Goal: Transaction & Acquisition: Purchase product/service

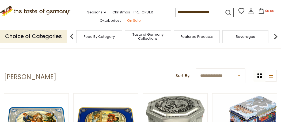
click at [127, 21] on link "On Sale" at bounding box center [134, 21] width 14 height 6
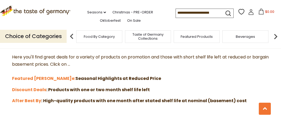
scroll to position [139, 0]
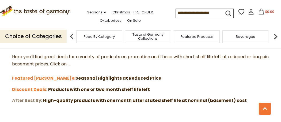
click at [28, 99] on strong "After Best By" at bounding box center [26, 100] width 29 height 6
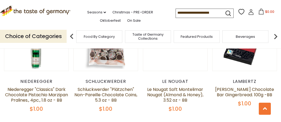
scroll to position [128, 0]
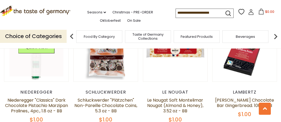
click at [41, 77] on img at bounding box center [36, 49] width 64 height 64
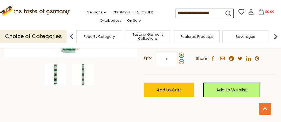
scroll to position [160, 0]
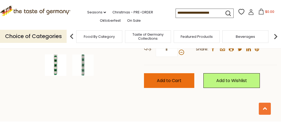
click at [154, 77] on button "Add to Cart" at bounding box center [169, 80] width 50 height 15
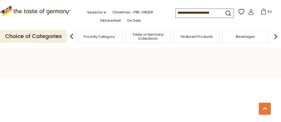
scroll to position [203, 0]
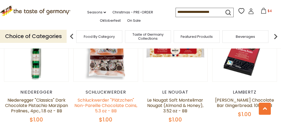
click at [111, 104] on link "Schluckwerder "Plätzchen" Non-Pareille Chocolate Coins, 5.3 oz - BB" at bounding box center [105, 105] width 63 height 17
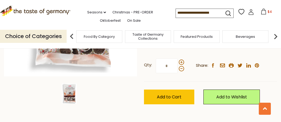
scroll to position [139, 0]
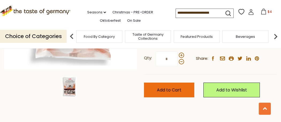
click at [165, 89] on span "Add to Cart" at bounding box center [169, 90] width 25 height 6
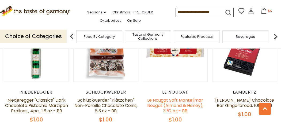
click at [176, 106] on link "Le Nougat Soft Montelimar Nougat (Almond & Honey), 3.52 oz - BB" at bounding box center [175, 105] width 56 height 17
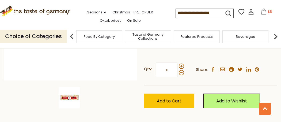
scroll to position [128, 0]
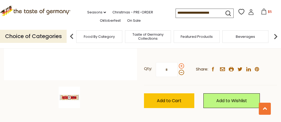
click at [181, 65] on span at bounding box center [181, 65] width 5 height 5
click at [177, 65] on input "*" at bounding box center [167, 69] width 22 height 15
click at [181, 65] on span at bounding box center [181, 65] width 5 height 5
click at [177, 65] on input "*" at bounding box center [167, 69] width 22 height 15
click at [181, 65] on span at bounding box center [181, 65] width 5 height 5
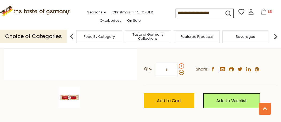
click at [177, 65] on input "*" at bounding box center [167, 69] width 22 height 15
click at [181, 65] on span at bounding box center [181, 65] width 5 height 5
click at [177, 65] on input "*" at bounding box center [167, 69] width 22 height 15
click at [181, 65] on span at bounding box center [181, 65] width 5 height 5
click at [177, 65] on input "*" at bounding box center [167, 69] width 22 height 15
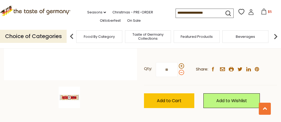
click at [180, 73] on span at bounding box center [181, 72] width 5 height 5
click at [177, 73] on input "**" at bounding box center [167, 69] width 22 height 15
type input "*"
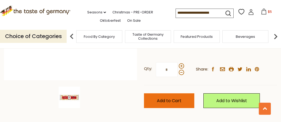
click at [175, 101] on span "Add to Cart" at bounding box center [169, 100] width 25 height 6
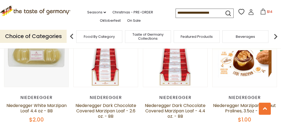
scroll to position [246, 0]
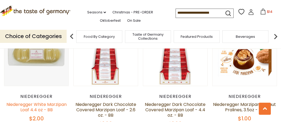
click at [40, 104] on link "Niederegger White Marzipan Loaf 4.4 oz - BB" at bounding box center [36, 106] width 60 height 11
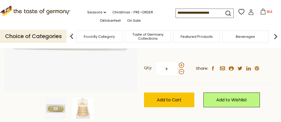
scroll to position [117, 0]
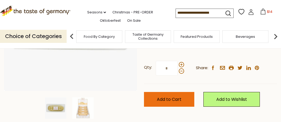
click at [160, 99] on span "Add to Cart" at bounding box center [169, 99] width 25 height 6
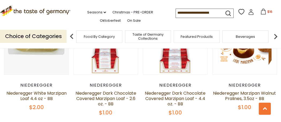
scroll to position [256, 0]
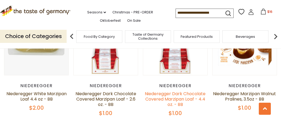
click at [178, 98] on link "Niederegger Dark Chocolate Covered Marzipan Loaf - 4.4 oz. - BB" at bounding box center [175, 98] width 61 height 17
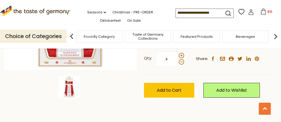
scroll to position [139, 0]
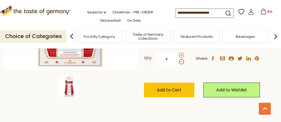
click at [180, 55] on span at bounding box center [181, 54] width 5 height 5
click at [177, 55] on input "*" at bounding box center [167, 58] width 22 height 15
click at [180, 55] on span at bounding box center [181, 54] width 5 height 5
click at [177, 55] on input "*" at bounding box center [167, 58] width 22 height 15
click at [180, 55] on span at bounding box center [181, 54] width 5 height 5
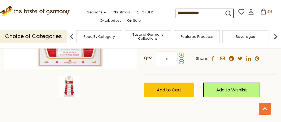
click at [177, 55] on input "*" at bounding box center [167, 58] width 22 height 15
click at [180, 55] on span at bounding box center [181, 54] width 5 height 5
click at [177, 55] on input "*" at bounding box center [167, 58] width 22 height 15
click at [180, 55] on span at bounding box center [181, 54] width 5 height 5
click at [177, 55] on input "*" at bounding box center [167, 58] width 22 height 15
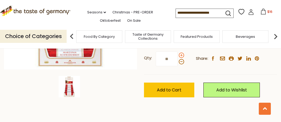
click at [180, 55] on span at bounding box center [181, 54] width 5 height 5
click at [177, 55] on input "**" at bounding box center [167, 58] width 22 height 15
click at [180, 55] on span at bounding box center [181, 54] width 5 height 5
click at [177, 55] on input "**" at bounding box center [167, 58] width 22 height 15
click at [180, 55] on span at bounding box center [181, 54] width 5 height 5
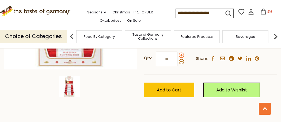
click at [177, 55] on input "**" at bounding box center [167, 58] width 22 height 15
click at [180, 55] on span at bounding box center [181, 54] width 5 height 5
click at [177, 55] on input "**" at bounding box center [167, 58] width 22 height 15
click at [180, 55] on span at bounding box center [181, 54] width 5 height 5
click at [177, 55] on input "**" at bounding box center [167, 58] width 22 height 15
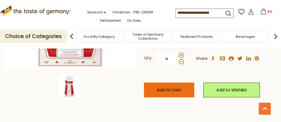
click at [165, 92] on button "Add to Cart" at bounding box center [169, 89] width 50 height 15
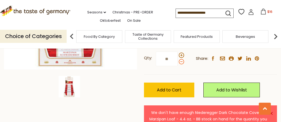
click at [181, 61] on span at bounding box center [181, 61] width 5 height 5
click at [177, 61] on input "**" at bounding box center [167, 58] width 22 height 15
click at [181, 61] on span at bounding box center [181, 61] width 5 height 5
click at [177, 61] on input "**" at bounding box center [167, 58] width 22 height 15
click at [181, 61] on span at bounding box center [181, 61] width 5 height 5
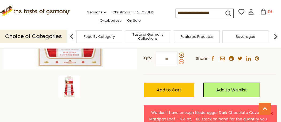
click at [177, 61] on input "**" at bounding box center [167, 58] width 22 height 15
click at [181, 61] on span at bounding box center [181, 61] width 5 height 5
click at [177, 61] on input "**" at bounding box center [167, 58] width 22 height 15
click at [181, 61] on span at bounding box center [181, 61] width 5 height 5
click at [177, 61] on input "**" at bounding box center [167, 58] width 22 height 15
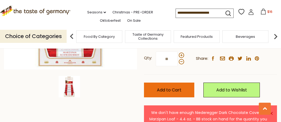
click at [168, 88] on span "Add to Cart" at bounding box center [169, 90] width 25 height 6
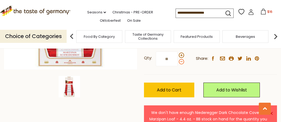
click at [181, 61] on span at bounding box center [181, 61] width 5 height 5
click at [177, 61] on input "**" at bounding box center [167, 58] width 22 height 15
click at [181, 61] on span at bounding box center [181, 61] width 5 height 5
click at [177, 61] on input "*" at bounding box center [167, 58] width 22 height 15
click at [181, 61] on span at bounding box center [181, 61] width 5 height 5
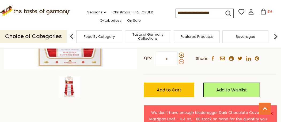
click at [177, 61] on input "*" at bounding box center [167, 58] width 22 height 15
click at [181, 61] on span at bounding box center [181, 61] width 5 height 5
click at [177, 61] on input "*" at bounding box center [167, 58] width 22 height 15
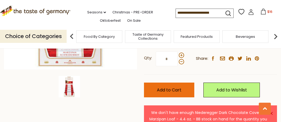
click at [168, 91] on span "Add to Cart" at bounding box center [169, 90] width 25 height 6
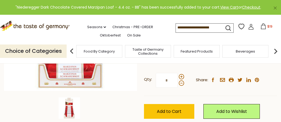
scroll to position [107, 0]
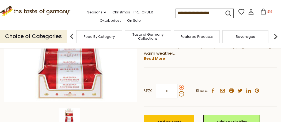
click at [180, 87] on span at bounding box center [181, 86] width 5 height 5
click at [177, 87] on input "*" at bounding box center [167, 90] width 22 height 15
type input "*"
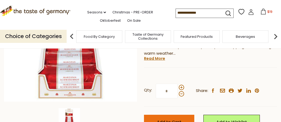
click at [174, 118] on button "Add to Cart" at bounding box center [169, 121] width 50 height 15
click at [176, 119] on span "Add to Cart" at bounding box center [169, 122] width 25 height 6
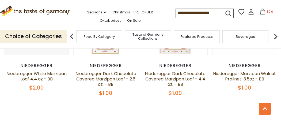
scroll to position [278, 0]
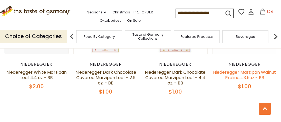
click at [242, 75] on link "Niederegger Marzipan Walnut Pralines, 3.5oz - BB" at bounding box center [244, 74] width 63 height 11
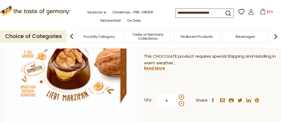
scroll to position [85, 0]
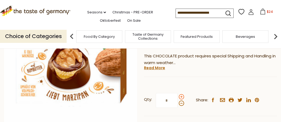
click at [181, 95] on span at bounding box center [181, 96] width 5 height 5
click at [177, 95] on input "*" at bounding box center [167, 100] width 22 height 15
click at [181, 95] on span at bounding box center [181, 96] width 5 height 5
click at [177, 95] on input "*" at bounding box center [167, 100] width 22 height 15
type input "*"
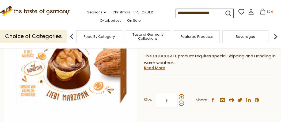
click at [223, 111] on div "Qty: * Share: facebook email printer twitter linkedin pinterest" at bounding box center [210, 100] width 133 height 31
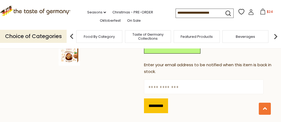
scroll to position [171, 0]
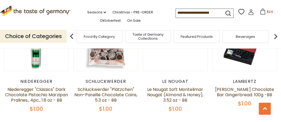
scroll to position [128, 0]
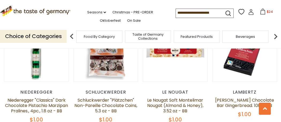
click at [260, 13] on icon at bounding box center [263, 12] width 6 height 6
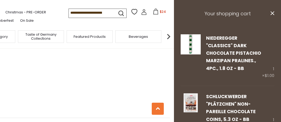
scroll to position [642, 0]
click at [153, 12] on icon at bounding box center [156, 12] width 6 height 6
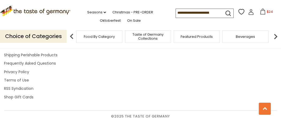
click at [260, 10] on icon at bounding box center [263, 12] width 6 height 6
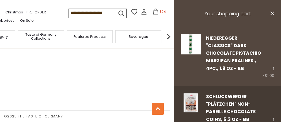
click at [148, 9] on button "$24" at bounding box center [159, 13] width 23 height 8
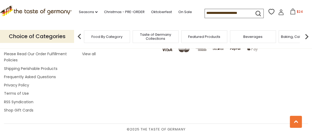
click at [280, 13] on span "$24" at bounding box center [300, 11] width 6 height 5
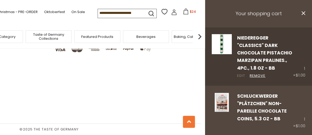
click at [240, 75] on link "Edit" at bounding box center [241, 76] width 8 height 6
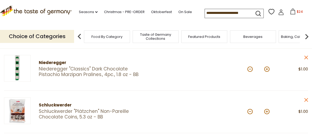
scroll to position [83, 0]
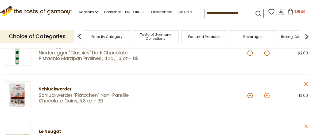
click at [266, 95] on button at bounding box center [266, 95] width 5 height 5
type input "*"
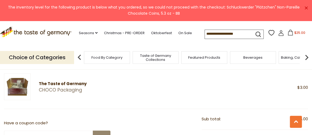
scroll to position [261, 0]
click at [52, 90] on link "CHOCO Packaging" at bounding box center [101, 90] width 125 height 6
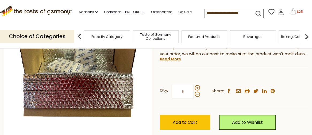
scroll to position [83, 0]
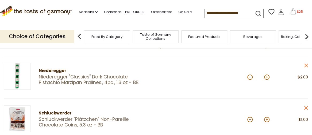
scroll to position [59, 0]
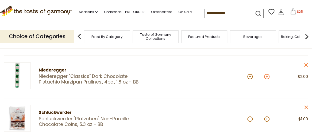
click at [268, 78] on button at bounding box center [266, 76] width 5 height 5
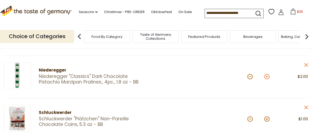
click at [268, 78] on button at bounding box center [266, 76] width 5 height 5
type input "**"
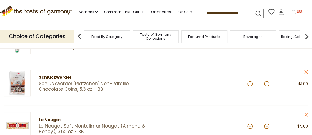
scroll to position [95, 0]
click at [267, 86] on button at bounding box center [266, 83] width 5 height 5
type input "*"
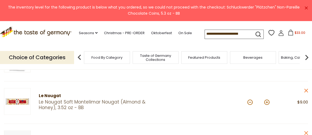
scroll to position [130, 0]
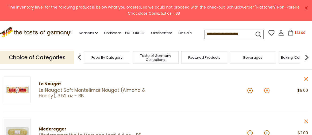
click at [267, 91] on button at bounding box center [266, 90] width 5 height 5
type input "**"
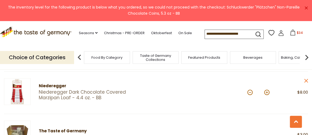
scroll to position [225, 0]
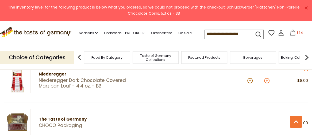
click at [267, 81] on button at bounding box center [266, 80] width 5 height 5
type input "*"
click at [267, 81] on button at bounding box center [266, 80] width 5 height 5
type input "**"
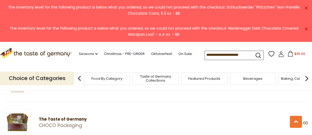
scroll to position [214, 0]
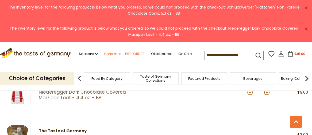
click at [112, 52] on link "Christmas - PRE-ORDER" at bounding box center [124, 54] width 41 height 6
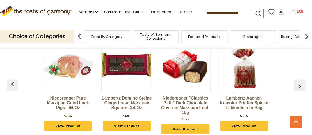
scroll to position [1403, 0]
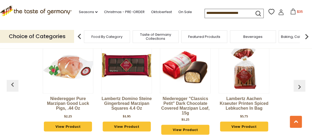
click at [129, 100] on link "Lambertz Domino Steine Gingerbread Marzipan Squares 4.4 oz" at bounding box center [126, 104] width 51 height 16
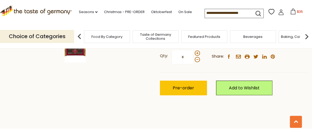
scroll to position [190, 0]
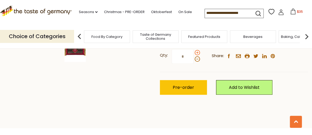
click at [197, 52] on span at bounding box center [197, 52] width 5 height 5
click at [194, 52] on input "*" at bounding box center [183, 56] width 22 height 15
type input "*"
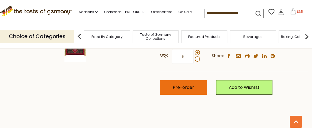
click at [182, 87] on span "Pre-order" at bounding box center [183, 87] width 21 height 6
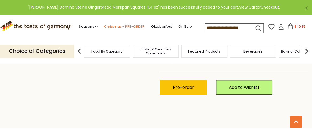
click at [120, 27] on link "Christmas - PRE-ORDER" at bounding box center [124, 27] width 41 height 6
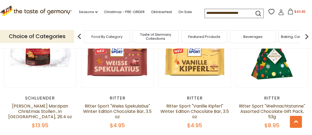
scroll to position [795, 0]
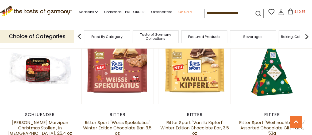
click at [178, 15] on link "On Sale" at bounding box center [185, 12] width 14 height 6
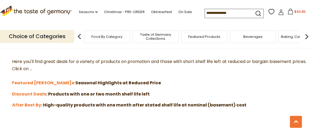
scroll to position [154, 0]
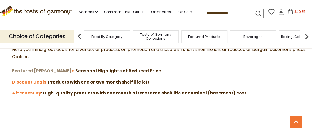
click at [28, 72] on strong "Featured Sal" at bounding box center [42, 71] width 60 height 6
click at [37, 83] on strong "Discount Deals" at bounding box center [29, 82] width 34 height 6
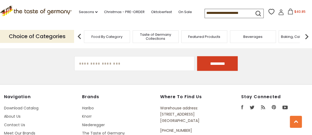
scroll to position [582, 0]
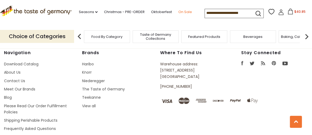
click at [178, 15] on link "On Sale" at bounding box center [185, 12] width 14 height 6
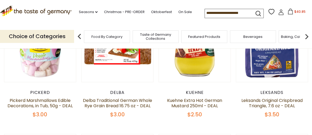
scroll to position [130, 0]
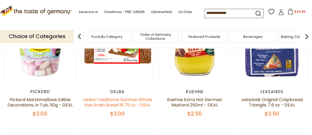
click at [119, 104] on link "Delba Traditional German Whole Rye Grain Bread 16.75 oz - DEAL" at bounding box center [117, 102] width 69 height 11
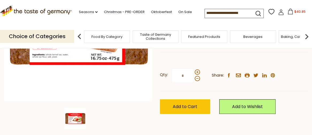
scroll to position [130, 0]
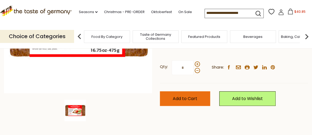
click at [180, 98] on span "Add to Cart" at bounding box center [185, 99] width 25 height 6
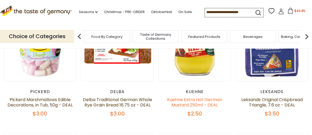
click at [198, 102] on link "Kuehne Extra Hot German Mustard 250ml - DEAL" at bounding box center [194, 102] width 55 height 11
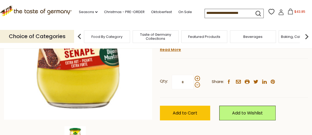
scroll to position [107, 0]
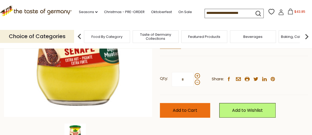
click at [188, 114] on button "Add to Cart" at bounding box center [185, 110] width 50 height 15
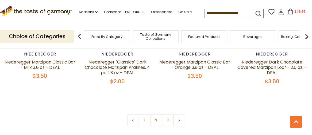
scroll to position [1211, 0]
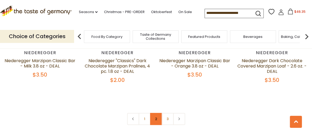
click at [155, 113] on link "2" at bounding box center [156, 119] width 12 height 12
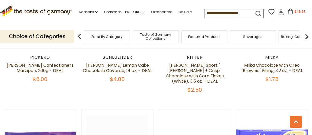
scroll to position [165, 0]
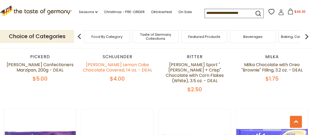
click at [125, 68] on link "Schluender Lemon Cake Chocolate Covered, 14 oz. - DEAL" at bounding box center [117, 67] width 69 height 11
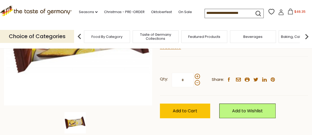
scroll to position [119, 0]
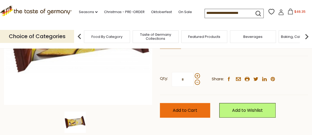
click at [187, 113] on span "Add to Cart" at bounding box center [185, 110] width 25 height 6
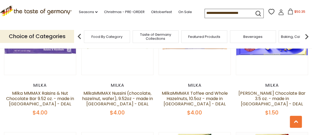
scroll to position [272, 0]
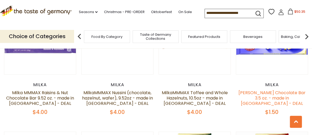
click at [277, 90] on link "[PERSON_NAME] Chocolate Bar 3.5 oz. - made in [GEOGRAPHIC_DATA] - DEAL" at bounding box center [271, 98] width 67 height 17
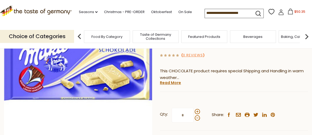
scroll to position [95, 0]
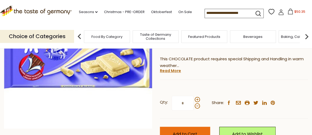
click at [194, 131] on span "Add to Cart" at bounding box center [185, 134] width 25 height 6
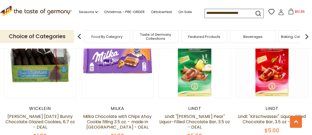
scroll to position [379, 0]
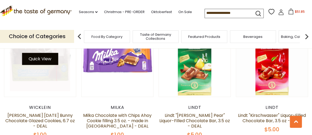
click at [47, 55] on button "Quick View" at bounding box center [40, 59] width 36 height 12
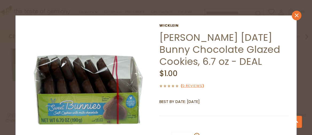
click at [298, 14] on icon "close" at bounding box center [296, 16] width 4 height 4
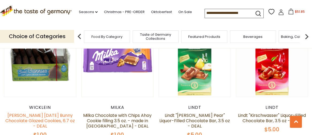
click at [27, 113] on link "[PERSON_NAME] [DATE] Bunny Chocolate Glazed Cookies, 6.7 oz - DEAL" at bounding box center [40, 120] width 70 height 17
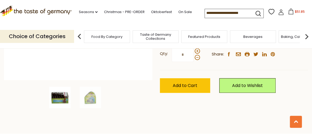
scroll to position [142, 0]
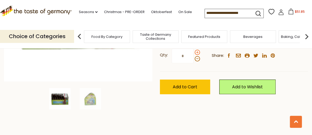
click at [198, 52] on span at bounding box center [197, 52] width 5 height 5
click at [194, 52] on input "*" at bounding box center [183, 56] width 22 height 15
click at [198, 52] on span at bounding box center [197, 52] width 5 height 5
click at [194, 52] on input "*" at bounding box center [183, 56] width 22 height 15
type input "*"
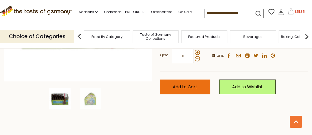
click at [184, 87] on span "Add to Cart" at bounding box center [185, 87] width 25 height 6
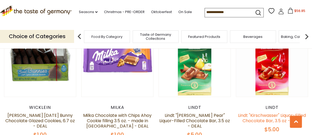
click at [276, 113] on link "Lindt "Kirschwasser" Liquor-Filled Chocolate Bar, 3.5 oz - DEAL" at bounding box center [272, 117] width 68 height 11
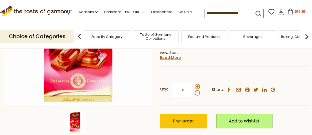
scroll to position [130, 0]
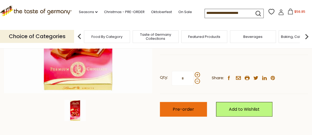
click at [181, 110] on span "Pre-order" at bounding box center [183, 109] width 21 height 6
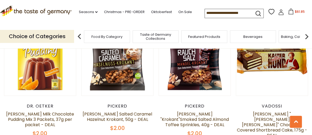
scroll to position [1044, 0]
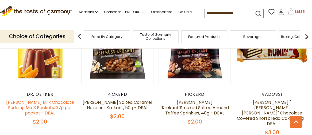
click at [19, 99] on link "[PERSON_NAME] Milk Chocolate Pudding Mix 3 Packets, 37g per packet - DEAL" at bounding box center [40, 107] width 68 height 17
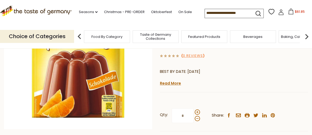
scroll to position [95, 0]
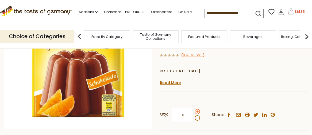
click at [196, 109] on span at bounding box center [197, 111] width 5 height 5
click at [194, 108] on input "*" at bounding box center [183, 115] width 22 height 15
click at [197, 115] on span at bounding box center [197, 117] width 5 height 5
click at [194, 108] on input "*" at bounding box center [183, 115] width 22 height 15
click at [196, 109] on span at bounding box center [197, 111] width 5 height 5
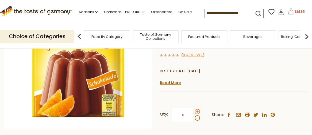
click at [194, 108] on input "*" at bounding box center [183, 115] width 22 height 15
type input "*"
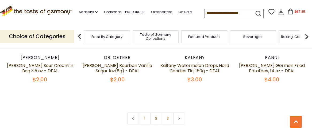
scroll to position [1222, 0]
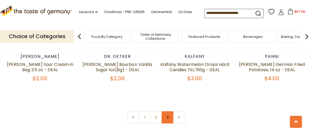
click at [168, 111] on link "3" at bounding box center [167, 117] width 12 height 12
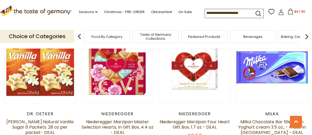
scroll to position [379, 0]
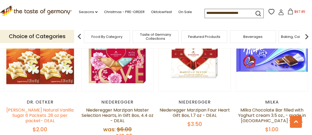
click at [49, 107] on link "[PERSON_NAME] Natural Vanilla Sugar 6 Packets .28 oz per packet- DEAL" at bounding box center [39, 115] width 67 height 17
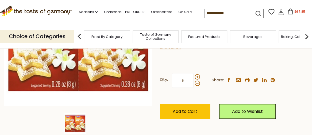
scroll to position [119, 0]
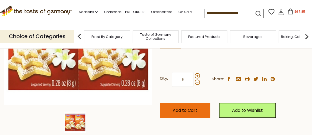
click at [186, 115] on button "Add to Cart" at bounding box center [185, 110] width 50 height 15
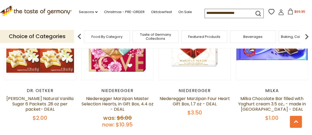
scroll to position [391, 0]
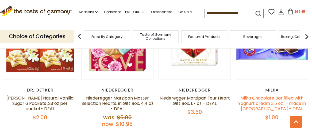
click at [259, 98] on link "Milka Chocolate Bar filled with Yoghurt cream 3.5 oz., - made in [GEOGRAPHIC_DA…" at bounding box center [272, 103] width 68 height 17
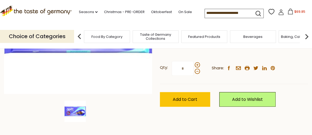
scroll to position [130, 0]
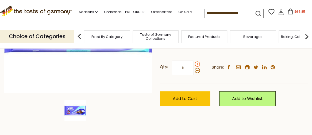
click at [197, 64] on span at bounding box center [197, 63] width 5 height 5
click at [194, 64] on input "*" at bounding box center [183, 67] width 22 height 15
click at [197, 64] on span at bounding box center [197, 63] width 5 height 5
click at [194, 64] on input "*" at bounding box center [183, 67] width 22 height 15
click at [197, 64] on span at bounding box center [197, 63] width 5 height 5
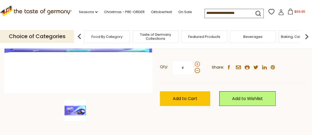
click at [194, 64] on input "*" at bounding box center [183, 67] width 22 height 15
click at [196, 70] on span at bounding box center [197, 70] width 5 height 5
click at [194, 70] on input "*" at bounding box center [183, 67] width 22 height 15
click at [196, 70] on span at bounding box center [197, 70] width 5 height 5
click at [194, 70] on input "*" at bounding box center [183, 67] width 22 height 15
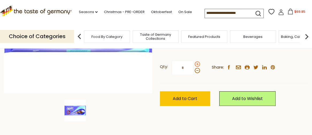
click at [196, 66] on span at bounding box center [197, 63] width 5 height 5
click at [194, 66] on input "*" at bounding box center [183, 67] width 22 height 15
type input "*"
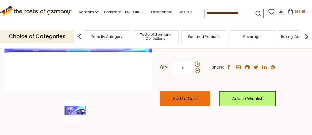
click at [182, 101] on span "Add to Cart" at bounding box center [185, 99] width 25 height 6
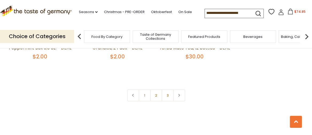
scroll to position [842, 0]
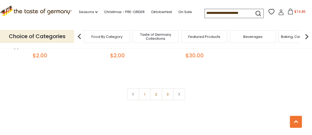
click at [211, 14] on input at bounding box center [227, 12] width 45 height 7
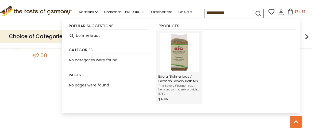
type input "**********"
click at [186, 79] on span "Edora "Bohnenkraut" German Savory Herb Mix - 0.7 oz." at bounding box center [179, 78] width 42 height 9
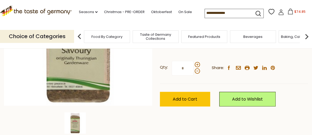
scroll to position [119, 0]
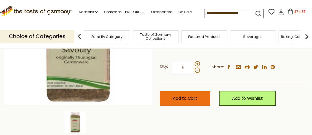
click at [184, 100] on span "Add to Cart" at bounding box center [185, 98] width 25 height 6
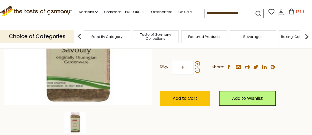
click at [205, 14] on input at bounding box center [227, 12] width 45 height 7
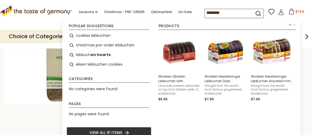
type input "*********"
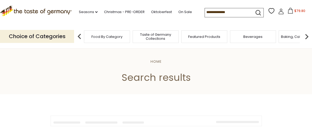
type input "*********"
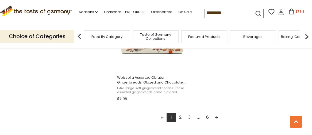
scroll to position [985, 0]
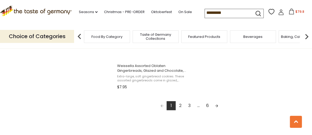
click at [179, 108] on link "2" at bounding box center [180, 105] width 9 height 9
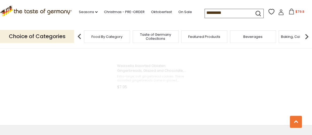
scroll to position [450, 0]
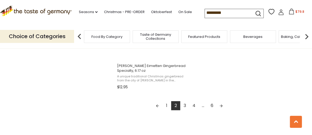
scroll to position [997, 0]
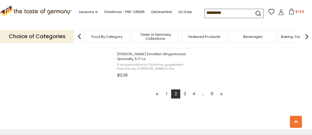
click at [185, 95] on link "3" at bounding box center [184, 94] width 9 height 9
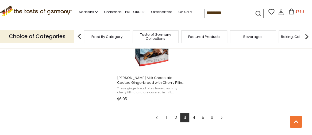
scroll to position [985, 0]
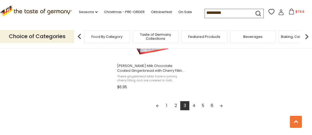
click at [194, 108] on link "4" at bounding box center [193, 105] width 9 height 9
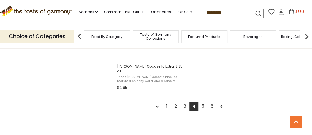
scroll to position [985, 0]
click at [203, 103] on link "5" at bounding box center [202, 105] width 9 height 9
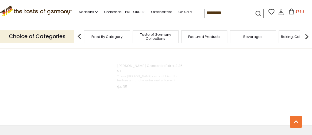
scroll to position [461, 0]
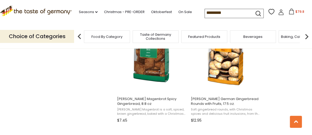
scroll to position [487, 0]
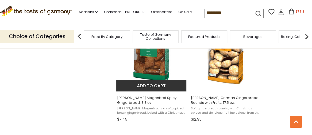
click at [148, 89] on button "Add to cart" at bounding box center [151, 85] width 70 height 11
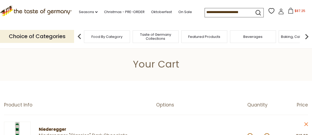
click at [205, 11] on input at bounding box center [227, 11] width 45 height 7
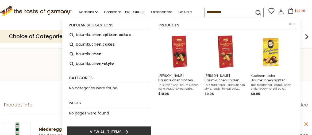
type input "**********"
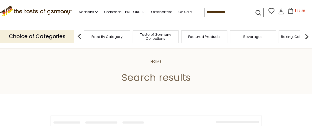
type input "**********"
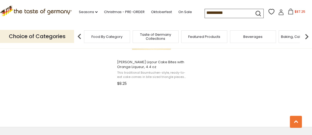
scroll to position [534, 0]
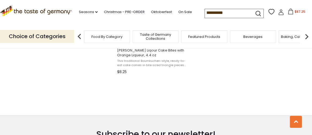
click at [288, 13] on icon at bounding box center [291, 12] width 6 height 6
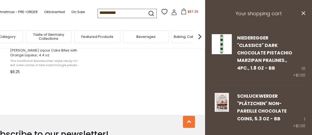
click at [181, 13] on icon at bounding box center [184, 12] width 6 height 6
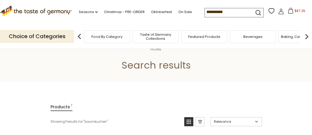
scroll to position [0, 0]
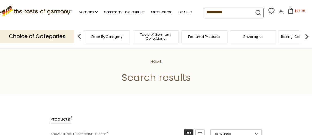
click at [288, 12] on icon at bounding box center [291, 11] width 6 height 6
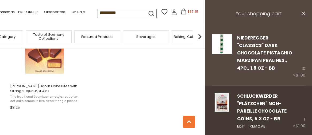
scroll to position [499, 0]
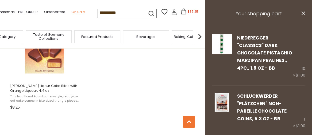
click at [71, 15] on link "On Sale" at bounding box center [78, 12] width 14 height 6
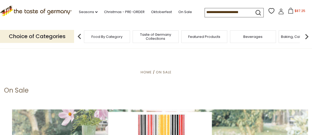
click at [295, 11] on span "$87.25" at bounding box center [300, 11] width 11 height 5
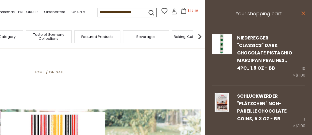
click at [304, 13] on icon "close" at bounding box center [303, 13] width 4 height 4
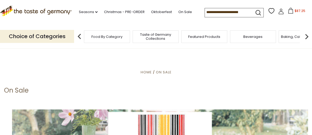
click at [288, 13] on icon at bounding box center [291, 11] width 6 height 6
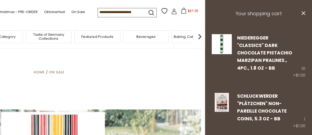
click at [199, 36] on img at bounding box center [199, 36] width 11 height 11
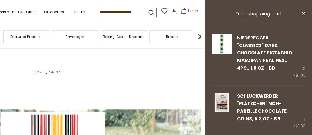
click at [199, 36] on img at bounding box center [199, 36] width 11 height 11
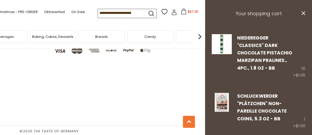
scroll to position [466, 0]
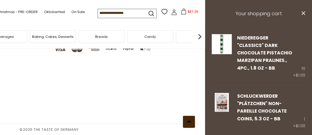
click at [190, 121] on use at bounding box center [189, 122] width 4 height 2
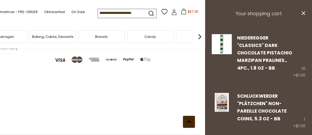
scroll to position [466, 0]
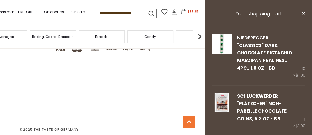
click at [268, 14] on h3 "Your shopping cart" at bounding box center [258, 14] width 107 height 28
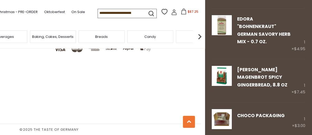
scroll to position [843, 0]
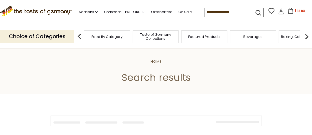
type input "**********"
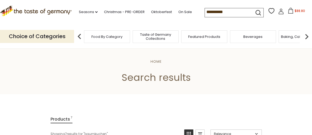
scroll to position [499, 0]
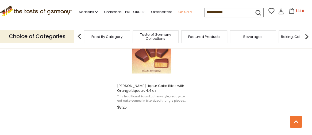
click at [178, 15] on link "On Sale" at bounding box center [185, 12] width 14 height 6
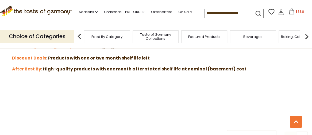
scroll to position [178, 0]
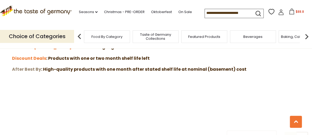
click at [22, 71] on strong "After Best By" at bounding box center [26, 69] width 29 height 6
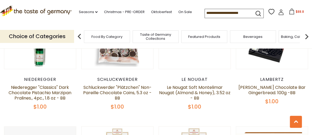
scroll to position [142, 0]
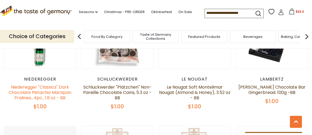
click at [32, 96] on link "Niederegger "Classics" Dark Chocolate Pistachio Marzipan Pralines., 4pc., 1.8 o…" at bounding box center [40, 92] width 63 height 17
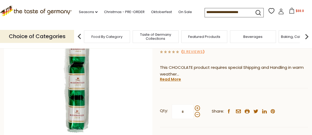
scroll to position [95, 0]
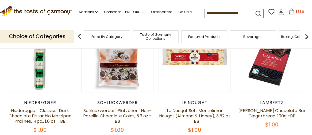
scroll to position [130, 0]
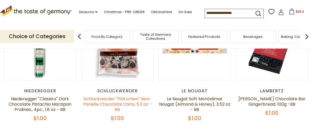
click at [106, 111] on link "Schluckwerder "Plätzchen" Non-Pareille Chocolate Coins, 5.3 oz - BB" at bounding box center [117, 104] width 68 height 17
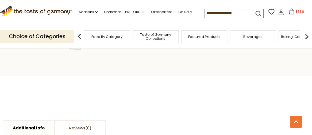
scroll to position [202, 0]
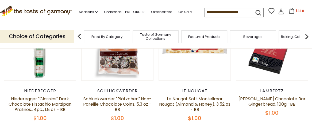
click at [296, 12] on span "$88.8" at bounding box center [300, 11] width 8 height 5
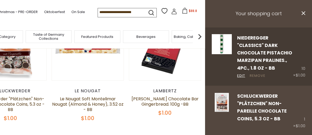
click at [257, 76] on link "Remove" at bounding box center [258, 76] width 16 height 6
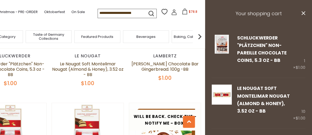
scroll to position [166, 0]
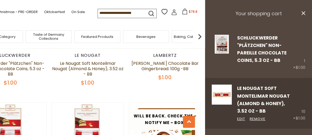
click at [264, 100] on div "Le Nougat Soft Montelimar Nougat (Almond & Honey), 3.52 oz - BB Edit Remove" at bounding box center [262, 103] width 61 height 37
click at [265, 98] on link "Le Nougat Soft Montelimar Nougat (Almond & Honey), 3.52 oz - BB" at bounding box center [263, 99] width 53 height 29
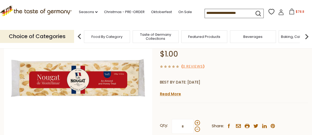
scroll to position [71, 0]
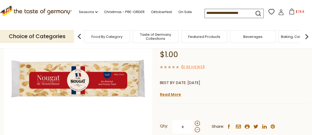
click at [289, 13] on icon at bounding box center [292, 12] width 6 height 6
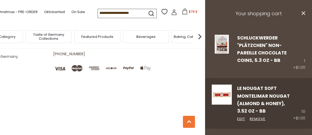
scroll to position [806, 0]
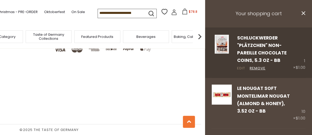
click at [240, 68] on link "Edit" at bounding box center [241, 69] width 8 height 6
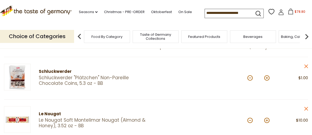
scroll to position [59, 0]
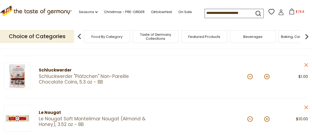
click at [267, 77] on button at bounding box center [266, 76] width 5 height 5
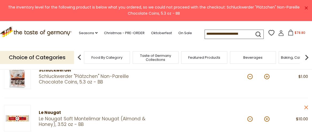
click at [267, 77] on button at bounding box center [266, 76] width 5 height 5
type input "*"
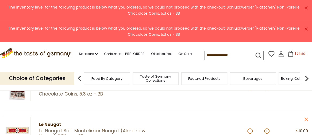
scroll to position [36, 0]
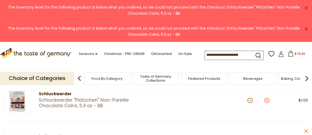
click at [267, 101] on button at bounding box center [266, 100] width 5 height 5
type input "*"
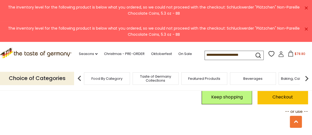
scroll to position [926, 0]
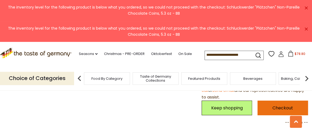
click at [275, 112] on link "Checkout" at bounding box center [282, 108] width 51 height 15
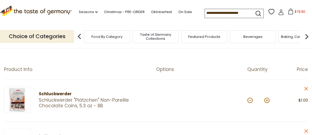
scroll to position [47, 0]
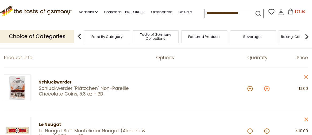
click at [267, 89] on button at bounding box center [266, 88] width 5 height 5
type input "*"
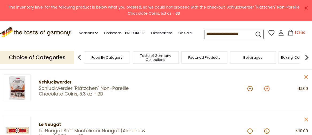
click at [267, 89] on button at bounding box center [266, 88] width 5 height 5
type input "*"
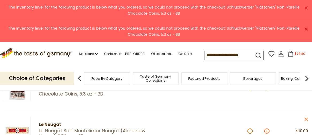
click at [266, 131] on button at bounding box center [266, 131] width 5 height 5
type input "**"
click at [266, 131] on button at bounding box center [266, 131] width 5 height 5
type input "**"
click at [266, 131] on button at bounding box center [266, 131] width 5 height 5
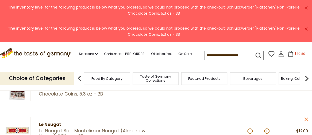
type input "**"
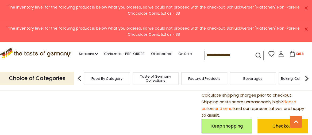
scroll to position [905, 0]
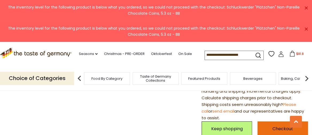
click at [278, 131] on link "Checkout" at bounding box center [282, 129] width 51 height 15
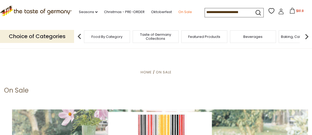
click at [178, 15] on link "On Sale" at bounding box center [185, 12] width 14 height 6
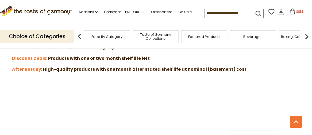
scroll to position [166, 0]
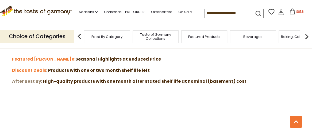
click at [31, 82] on strong "After Best By" at bounding box center [26, 81] width 29 height 6
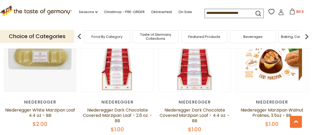
scroll to position [249, 0]
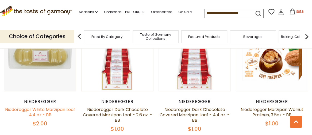
click at [36, 118] on link "Niederegger White Marzipan Loaf 4.4 oz - BB" at bounding box center [40, 112] width 70 height 11
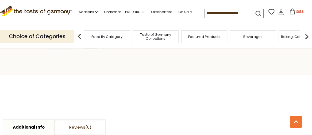
scroll to position [210, 0]
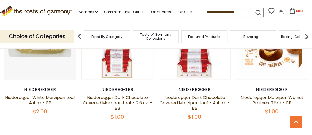
scroll to position [273, 0]
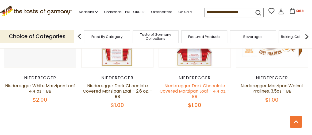
click at [182, 92] on link "Niederegger Dark Chocolate Covered Marzipan Loaf - 4.4 oz. - BB" at bounding box center [195, 91] width 70 height 17
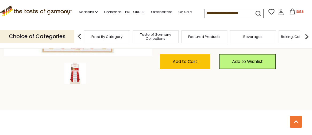
scroll to position [154, 0]
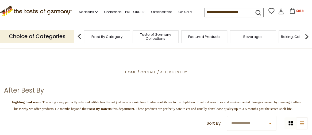
click at [296, 11] on span "$81.8" at bounding box center [299, 11] width 7 height 5
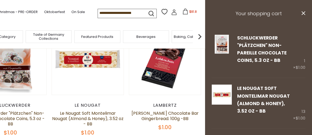
scroll to position [115, 0]
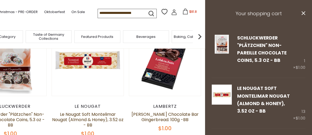
click at [189, 13] on span "$81.8" at bounding box center [192, 11] width 7 height 5
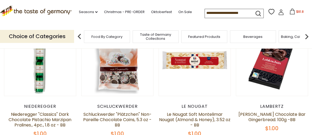
click at [285, 12] on button "$81.8" at bounding box center [296, 13] width 23 height 8
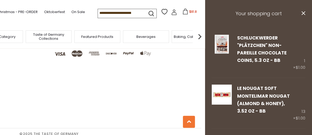
scroll to position [644, 0]
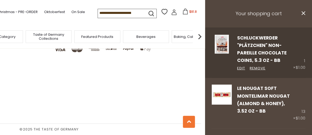
click at [253, 41] on div "Schluckwerder "Plätzchen" Non-Pareille Chocolate Coins, 5.3 oz - BB Edit Remove" at bounding box center [262, 52] width 61 height 37
click at [240, 69] on link "Edit" at bounding box center [241, 69] width 8 height 6
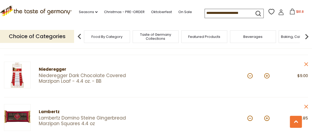
scroll to position [190, 0]
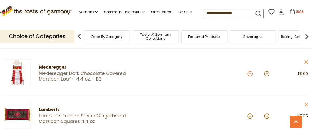
click at [249, 75] on button at bounding box center [249, 73] width 5 height 5
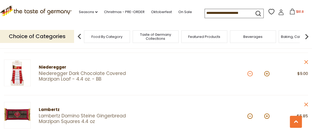
click at [249, 75] on button at bounding box center [249, 73] width 5 height 5
type input "*"
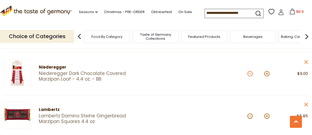
click at [249, 75] on button at bounding box center [249, 73] width 5 height 5
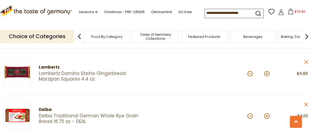
click at [249, 75] on button at bounding box center [249, 73] width 5 height 5
type input "*"
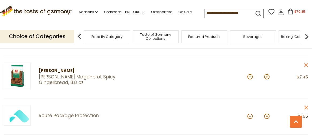
scroll to position [653, 0]
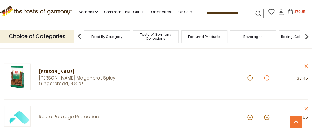
click at [268, 80] on button at bounding box center [266, 77] width 5 height 5
type input "*"
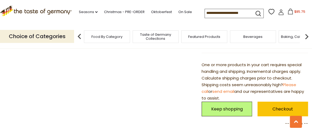
scroll to position [890, 0]
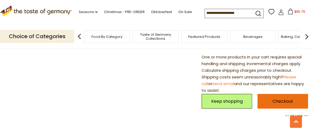
click at [273, 104] on link "Checkout" at bounding box center [282, 101] width 51 height 15
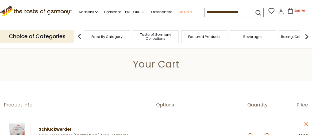
click at [178, 15] on link "On Sale" at bounding box center [185, 12] width 14 height 6
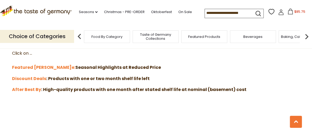
scroll to position [157, 0]
click at [28, 90] on strong "After Best By" at bounding box center [26, 90] width 29 height 6
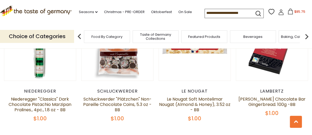
scroll to position [142, 0]
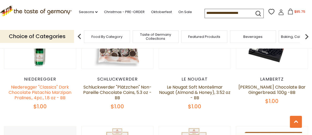
click at [42, 101] on link "Niederegger "Classics" Dark Chocolate Pistachio Marzipan Pralines., 4pc., 1.8 o…" at bounding box center [40, 92] width 63 height 17
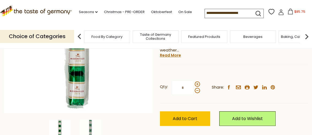
scroll to position [130, 0]
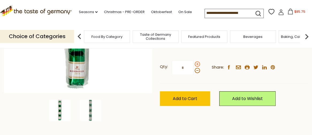
click at [196, 63] on span at bounding box center [197, 63] width 5 height 5
click at [194, 63] on input "*" at bounding box center [183, 67] width 22 height 15
click at [196, 63] on span at bounding box center [197, 63] width 5 height 5
click at [194, 63] on input "*" at bounding box center [183, 67] width 22 height 15
click at [196, 63] on span at bounding box center [197, 63] width 5 height 5
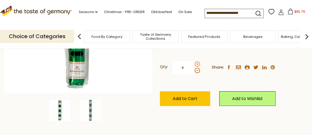
click at [194, 63] on input "*" at bounding box center [183, 67] width 22 height 15
click at [196, 63] on span at bounding box center [197, 63] width 5 height 5
click at [194, 63] on input "*" at bounding box center [183, 67] width 22 height 15
type input "*"
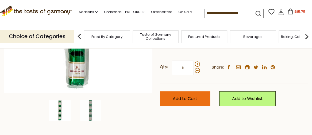
click at [186, 98] on span "Add to Cart" at bounding box center [185, 99] width 25 height 6
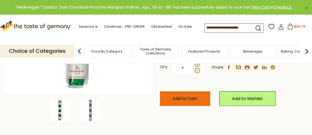
click at [186, 98] on span "Add to Cart" at bounding box center [185, 99] width 25 height 6
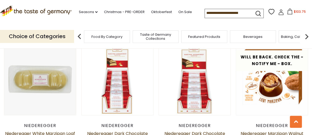
scroll to position [273, 0]
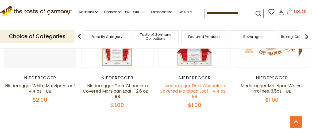
click at [196, 97] on link "Niederegger Dark Chocolate Covered Marzipan Loaf - 4.4 oz. - BB" at bounding box center [195, 91] width 70 height 17
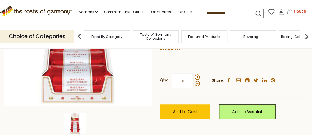
scroll to position [107, 0]
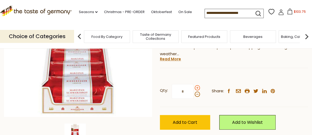
click at [197, 86] on span at bounding box center [197, 87] width 5 height 5
click at [194, 86] on input "*" at bounding box center [183, 91] width 22 height 15
click at [197, 86] on span at bounding box center [197, 87] width 5 height 5
click at [194, 86] on input "*" at bounding box center [183, 91] width 22 height 15
click at [197, 86] on span at bounding box center [197, 87] width 5 height 5
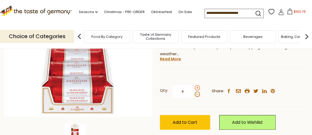
click at [194, 86] on input "*" at bounding box center [183, 91] width 22 height 15
click at [197, 86] on span at bounding box center [197, 87] width 5 height 5
click at [194, 86] on input "*" at bounding box center [183, 91] width 22 height 15
type input "*"
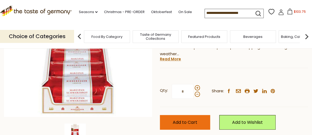
click at [189, 127] on button "Add to Cart" at bounding box center [185, 122] width 50 height 15
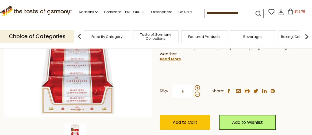
click at [288, 10] on icon at bounding box center [290, 12] width 5 height 6
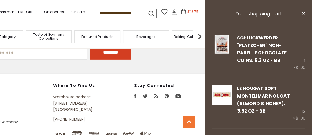
scroll to position [829, 0]
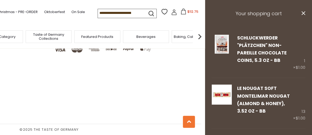
click at [178, 13] on button "$112.75" at bounding box center [189, 13] width 23 height 8
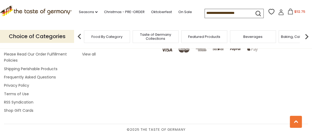
click at [294, 11] on span "$112.75" at bounding box center [299, 11] width 11 height 5
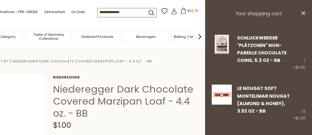
scroll to position [0, 0]
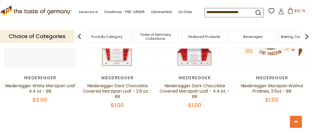
click at [287, 12] on icon at bounding box center [290, 11] width 6 height 6
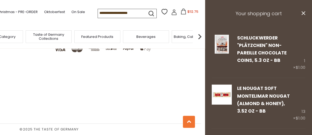
scroll to position [644, 0]
click at [257, 14] on h3 "Your shopping cart" at bounding box center [258, 14] width 107 height 28
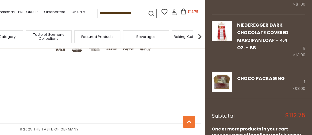
scroll to position [878, 0]
